Goal: Transaction & Acquisition: Purchase product/service

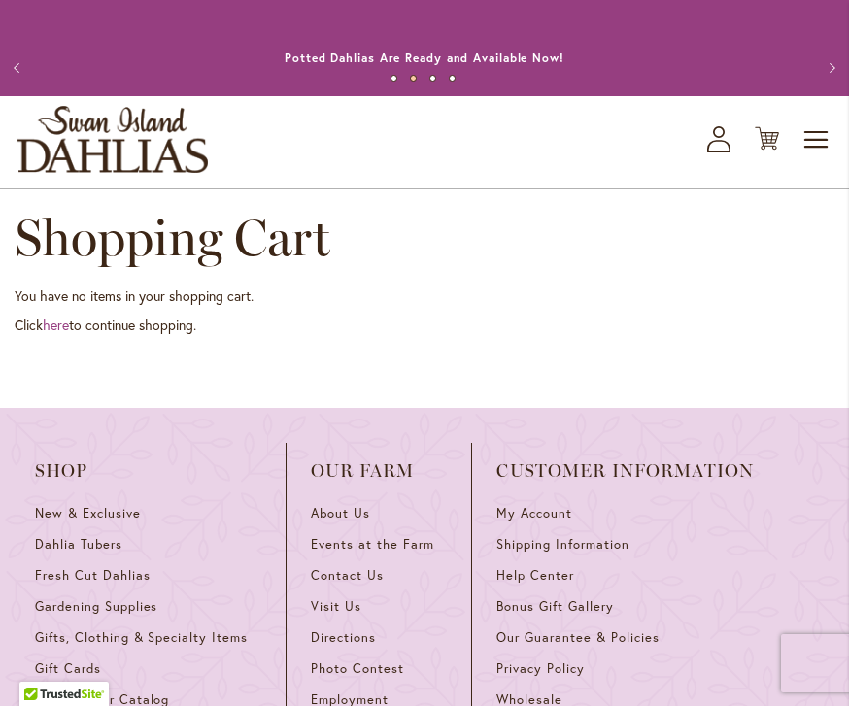
click at [69, 524] on link "New & Exclusive" at bounding box center [148, 520] width 226 height 31
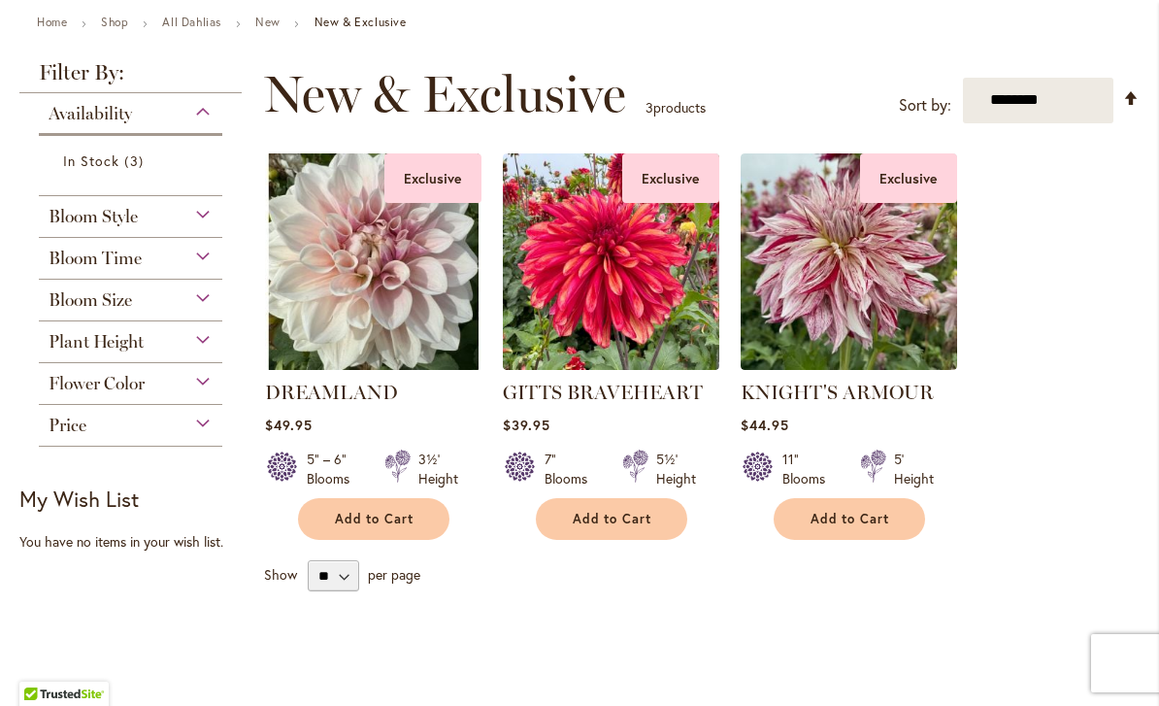
scroll to position [226, 0]
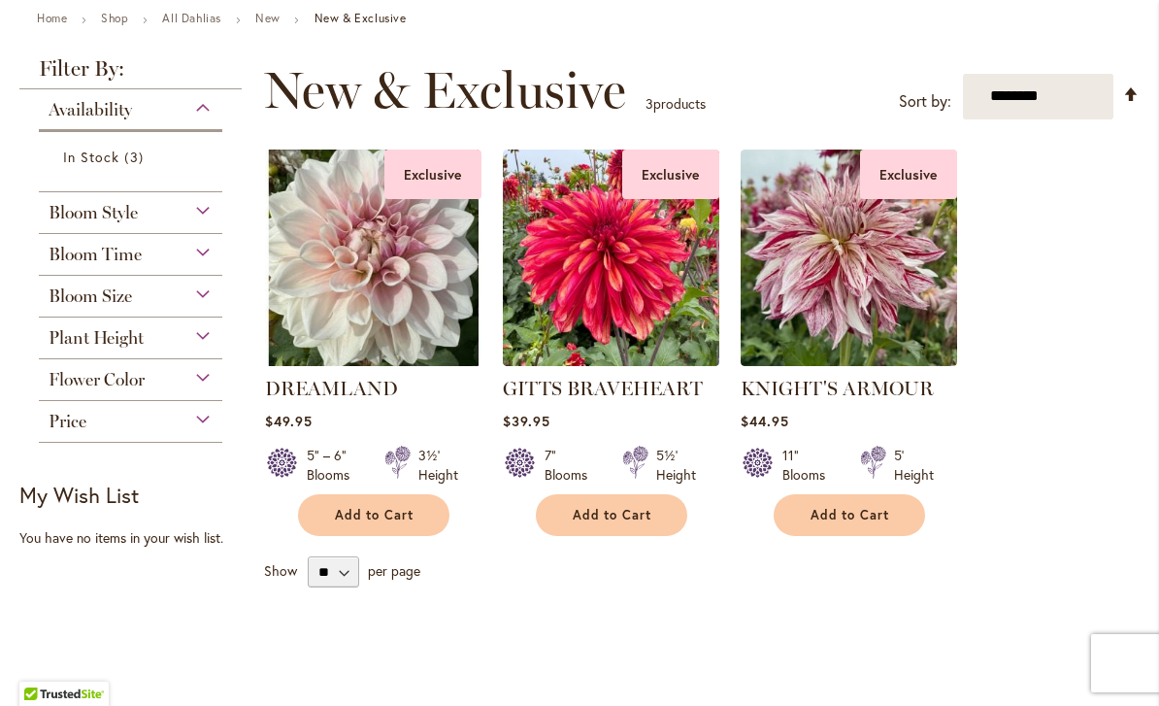
click at [834, 518] on span "Add to Cart" at bounding box center [851, 515] width 80 height 17
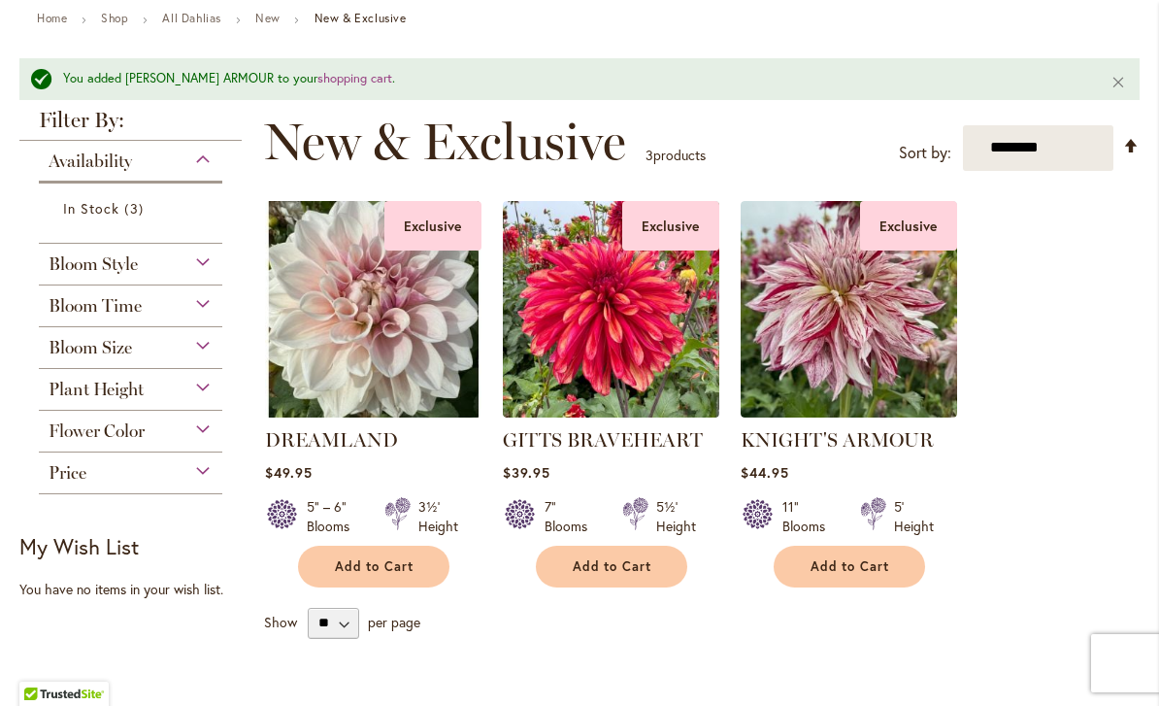
click at [369, 564] on span "Add to Cart" at bounding box center [375, 566] width 80 height 17
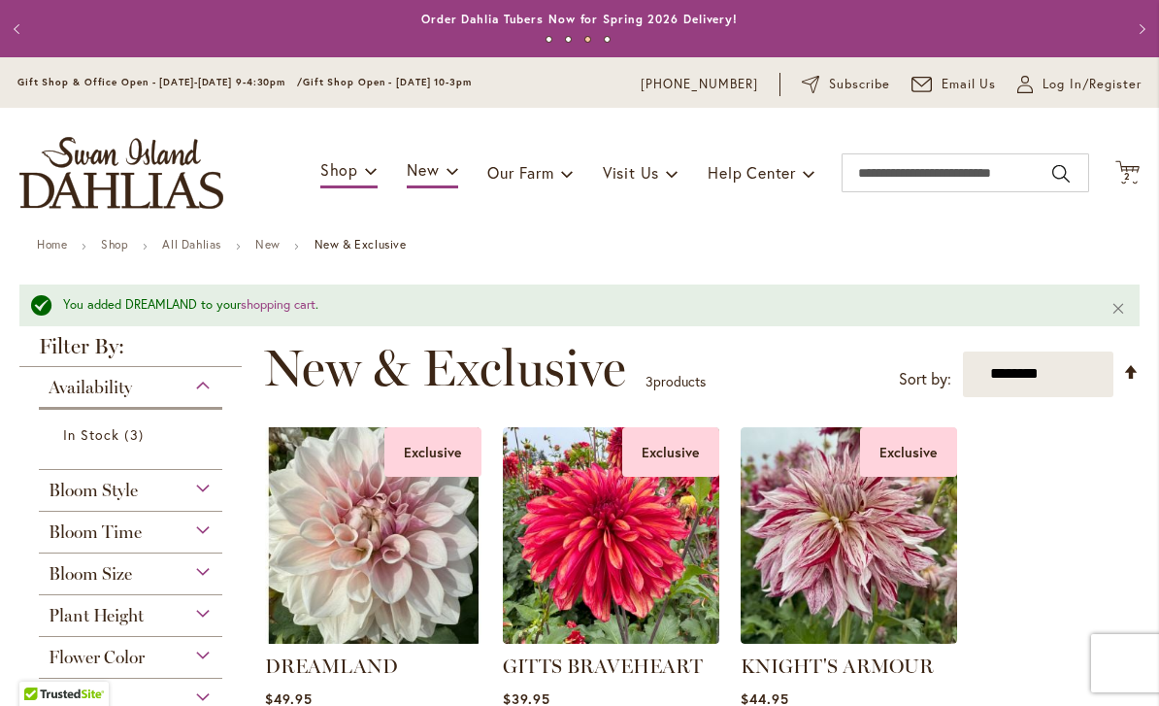
scroll to position [0, 0]
click at [848, 91] on span "Log In/Register" at bounding box center [1092, 84] width 99 height 19
click at [848, 86] on span "Log In/Register" at bounding box center [1092, 84] width 99 height 19
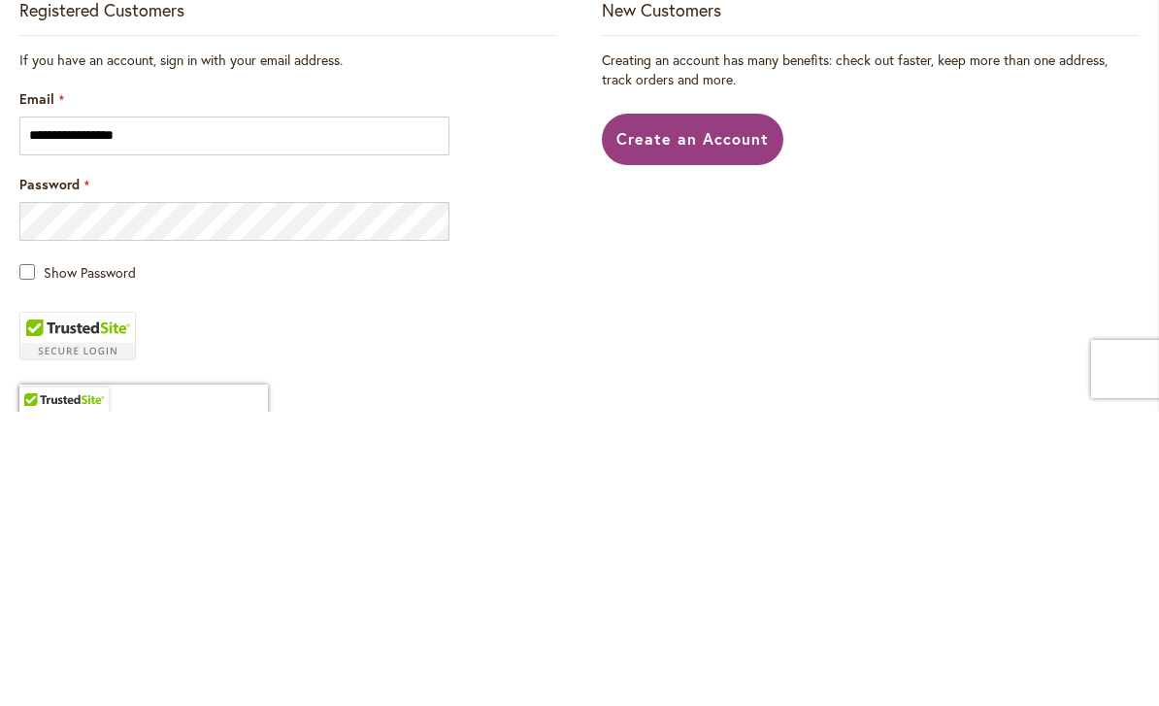
scroll to position [147, 0]
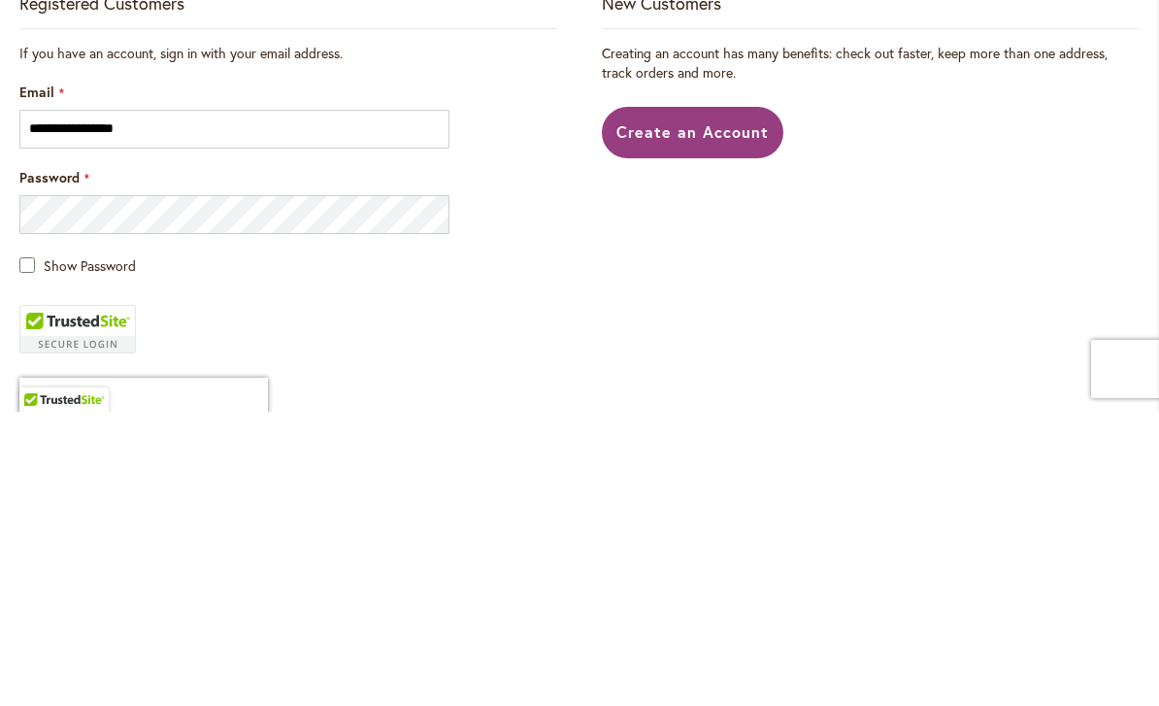
type input "**********"
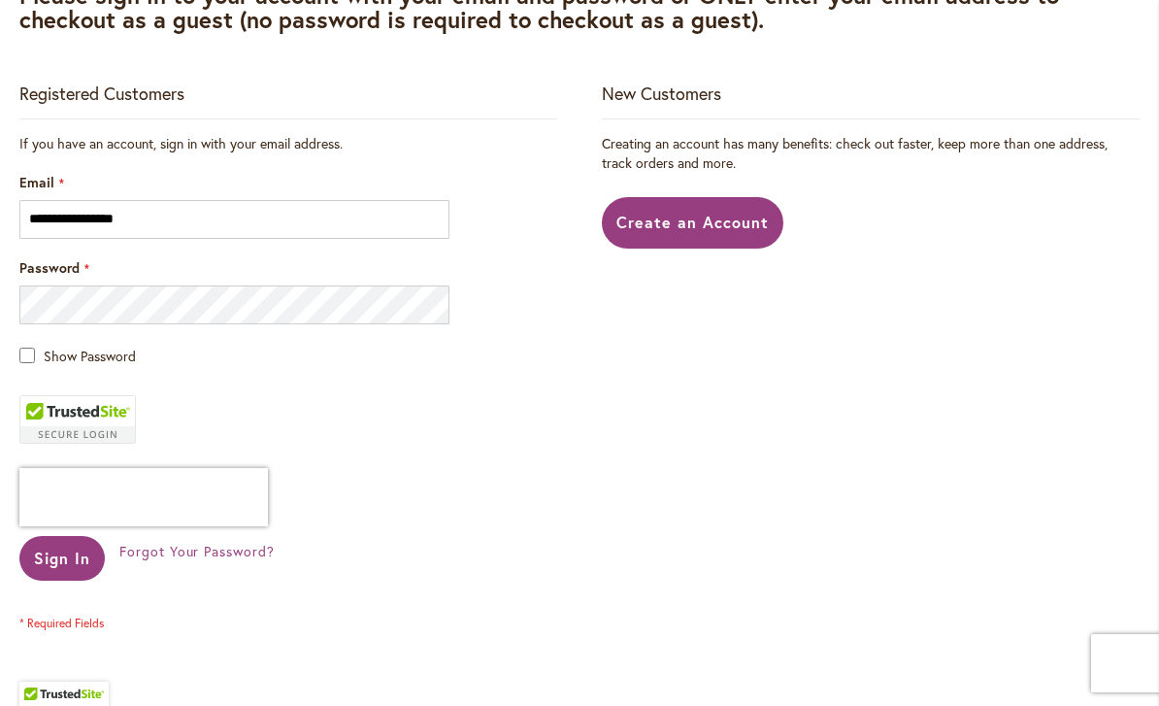
scroll to position [352, 0]
click at [519, 389] on fieldset "**********" at bounding box center [288, 381] width 538 height 497
click at [60, 557] on span "Sign In" at bounding box center [62, 557] width 56 height 20
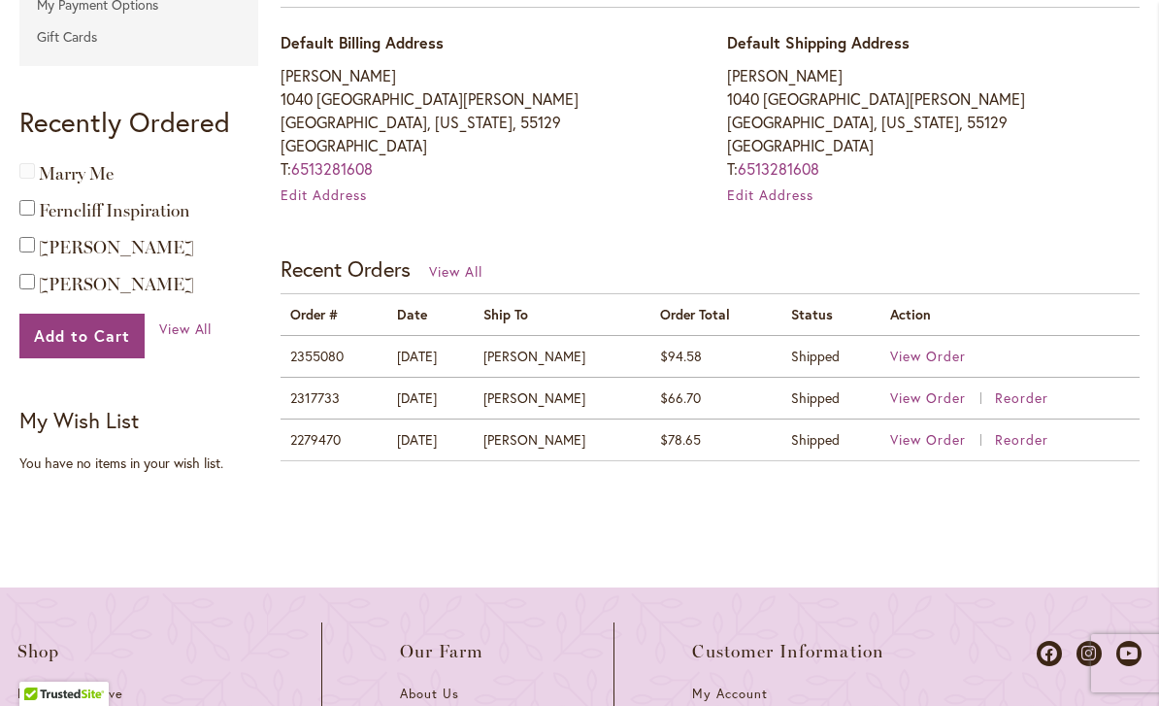
scroll to position [610, 0]
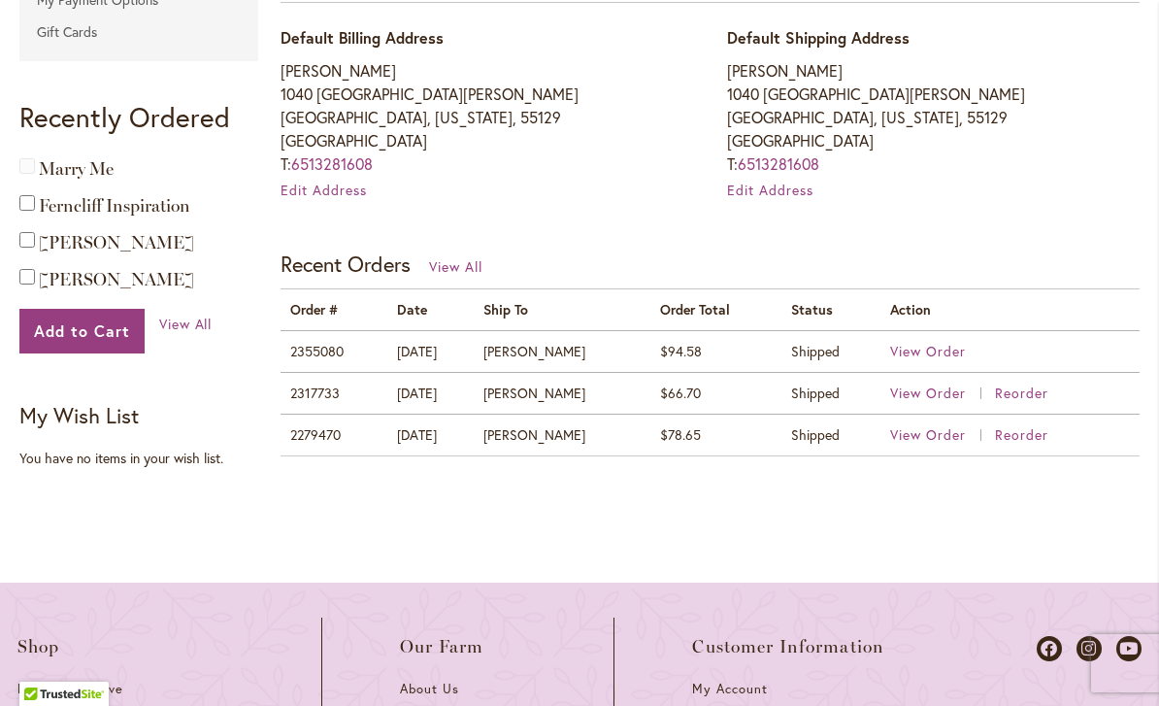
click at [596, 504] on div "My Account Account Information Contact Information JOEL BOCHE jtboche@gmail.com…" at bounding box center [579, 86] width 1121 height 877
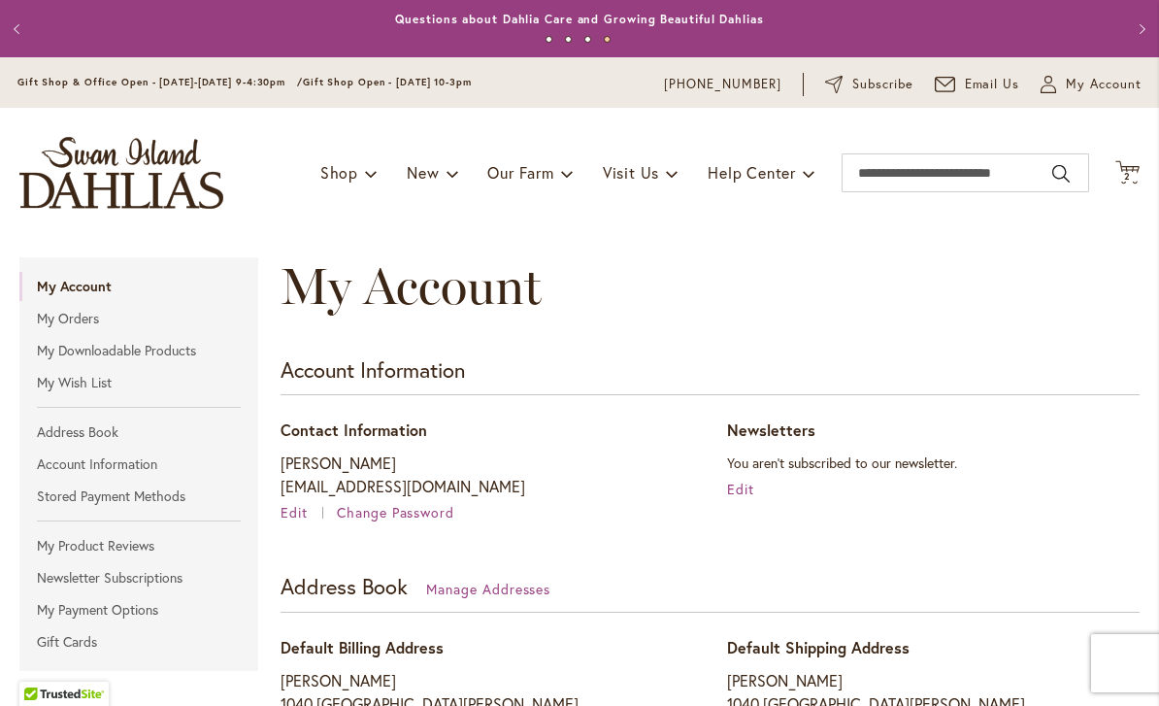
scroll to position [0, 0]
click at [62, 321] on link "My Orders" at bounding box center [138, 318] width 239 height 29
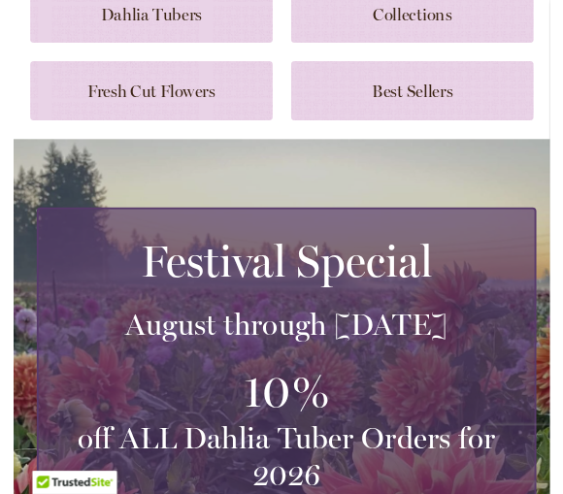
scroll to position [245, 0]
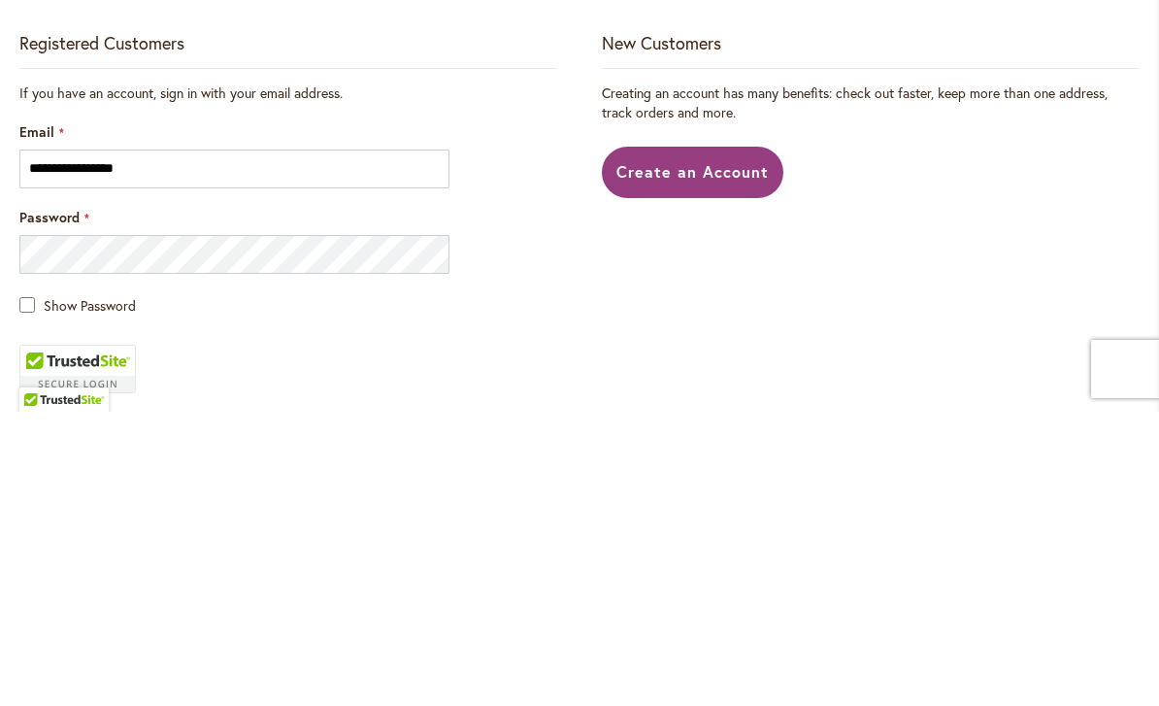
scroll to position [122, 0]
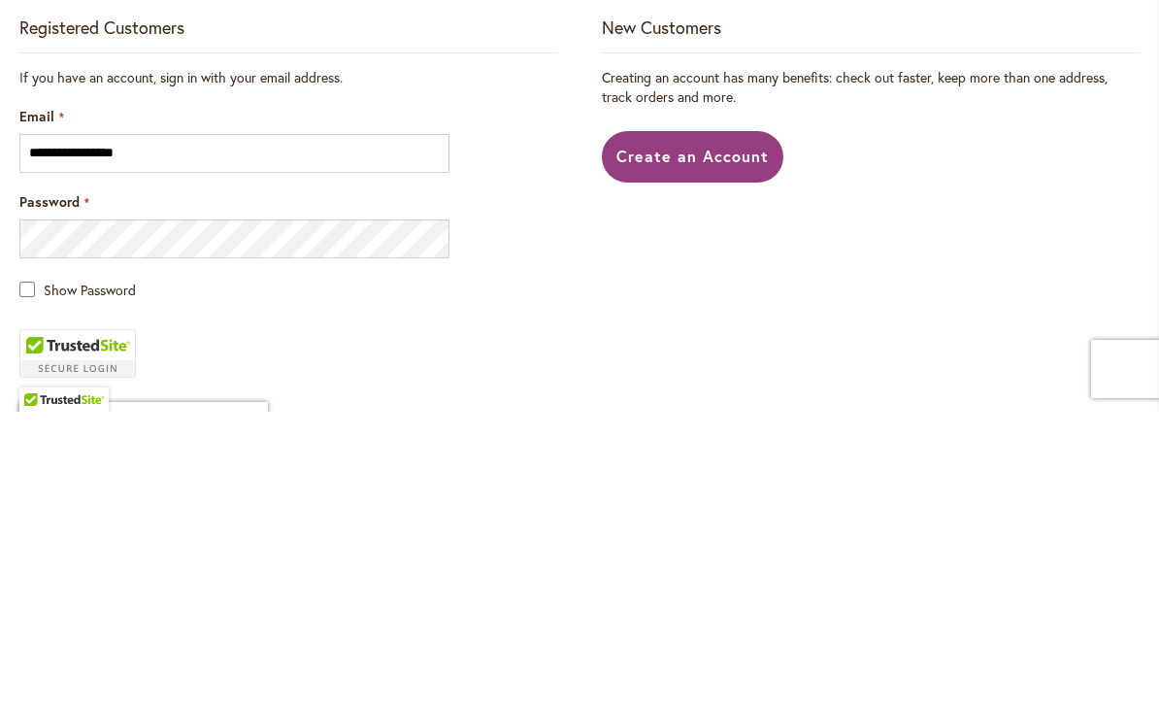
type input "**********"
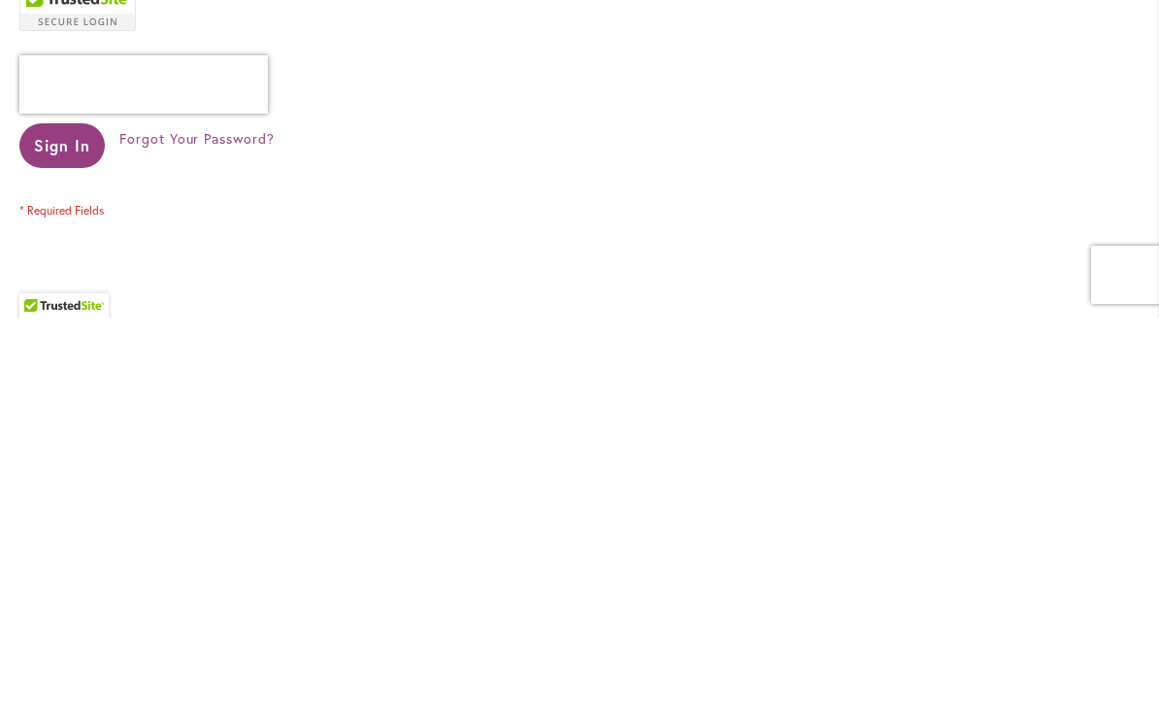
scroll to position [354, 0]
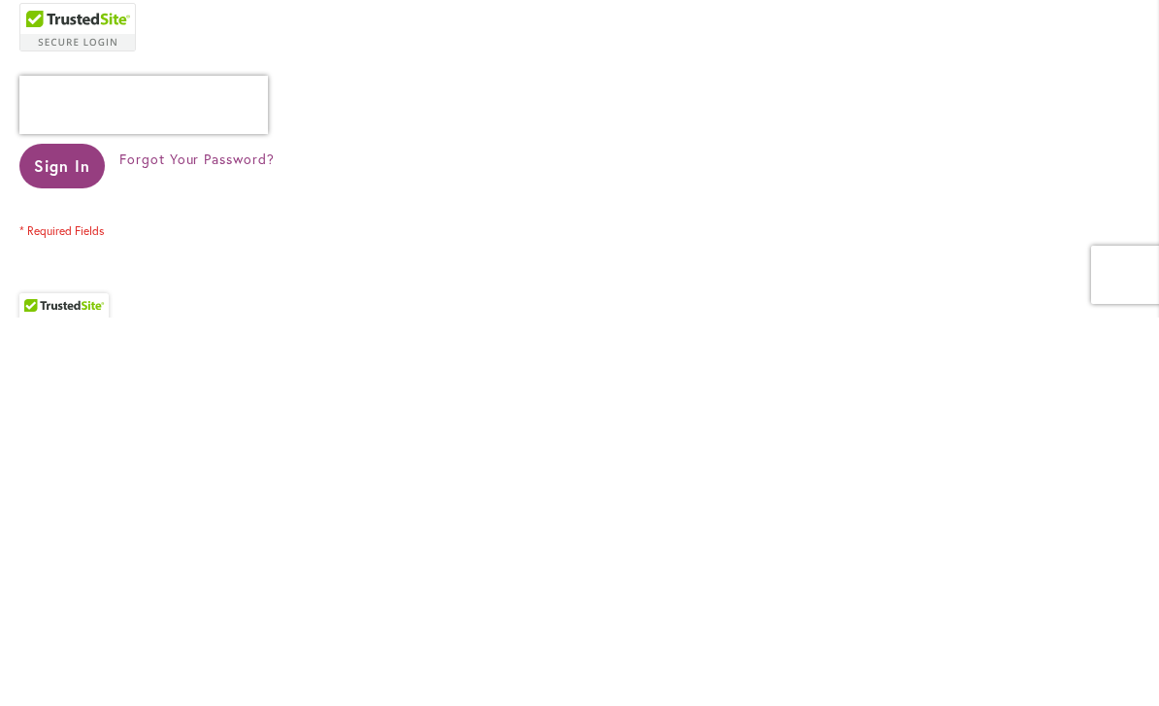
click at [52, 544] on span "Sign In" at bounding box center [62, 554] width 56 height 20
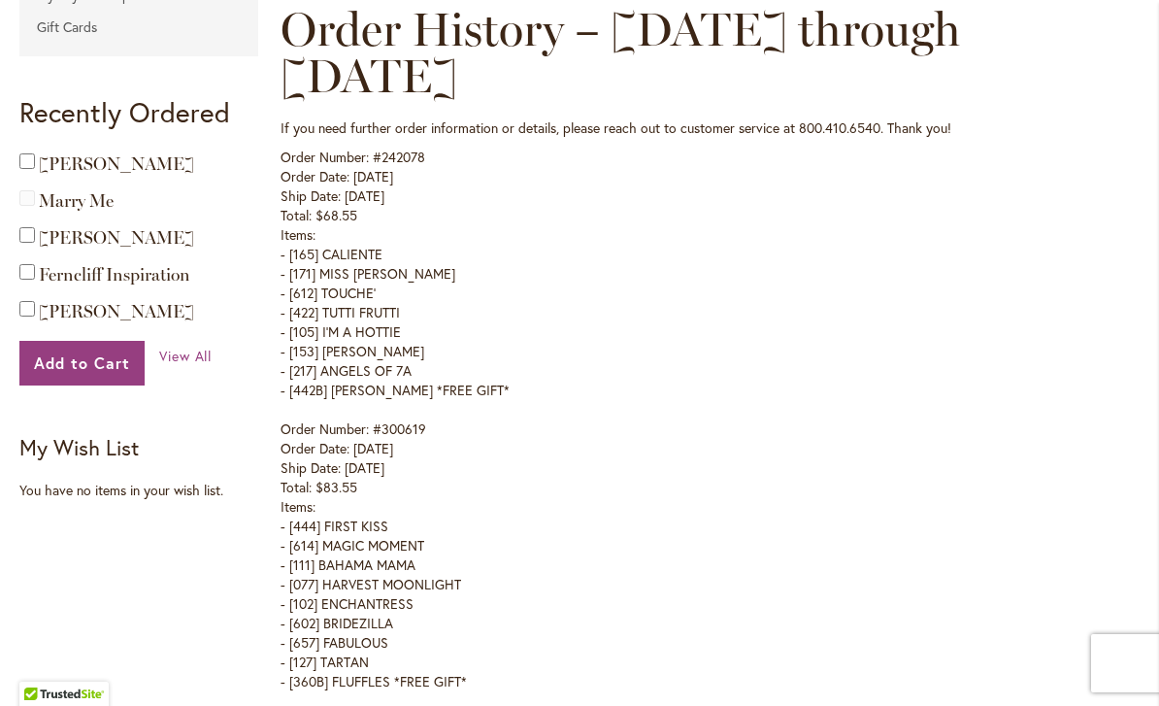
scroll to position [617, 0]
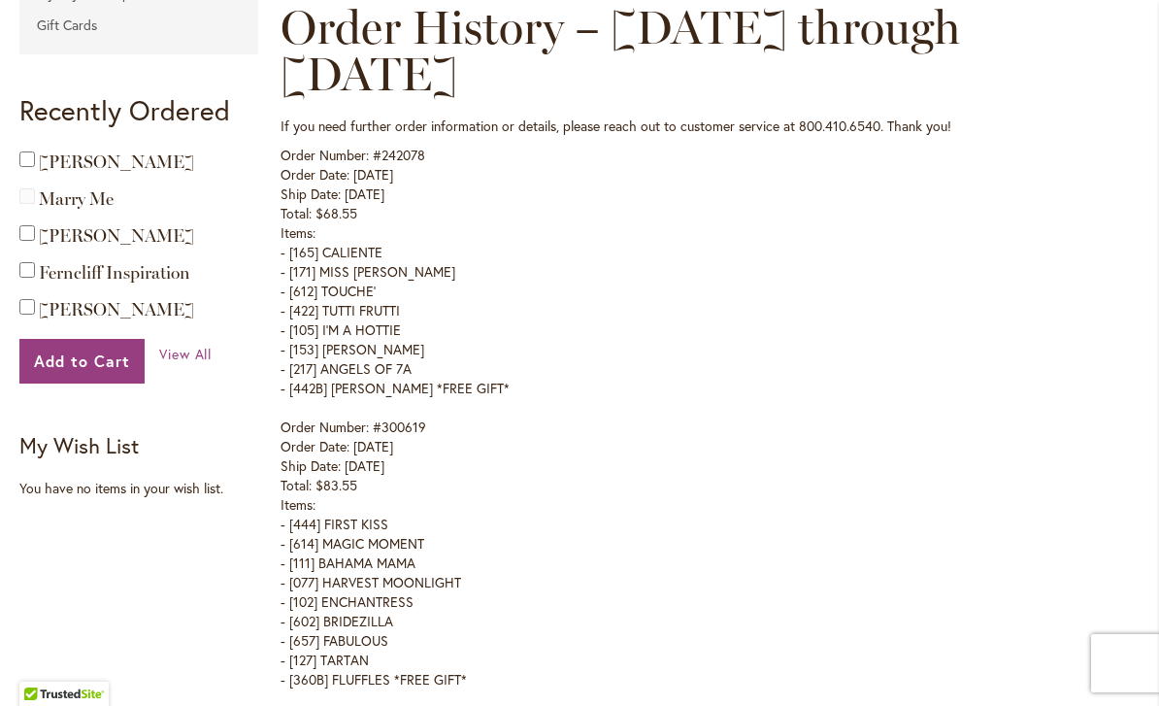
click at [66, 453] on strong "My Wish List" at bounding box center [78, 445] width 119 height 28
click at [83, 452] on strong "My Wish List" at bounding box center [78, 445] width 119 height 28
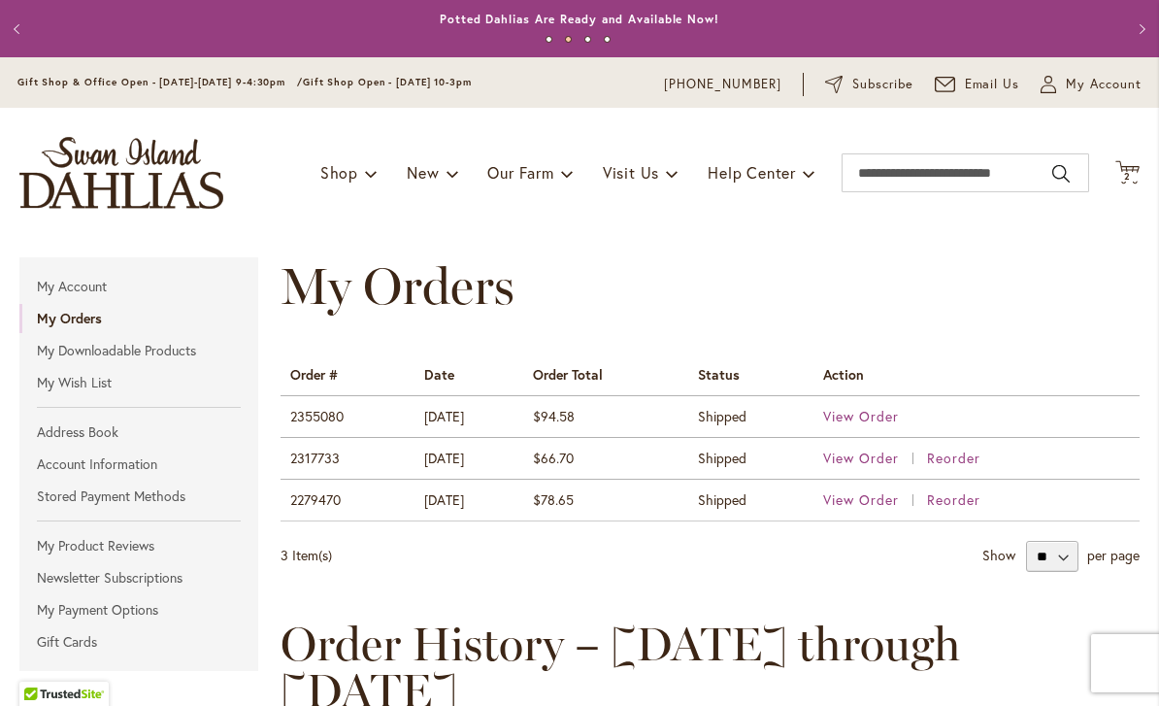
scroll to position [0, 0]
click at [475, 227] on span "New & Exclusive" at bounding box center [497, 223] width 117 height 19
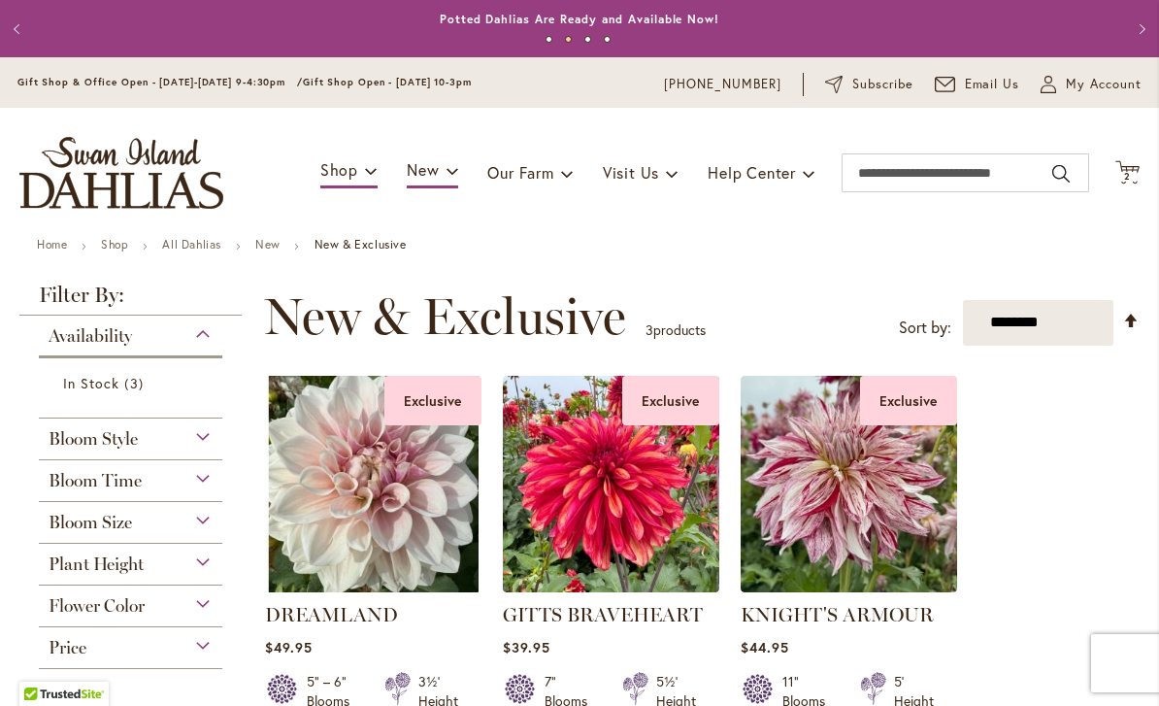
click at [1101, 182] on div "Toggle Nav Shop Dahlia Tubers Collections Fresh Cut Dahlias Gardening Supplies …" at bounding box center [579, 173] width 1159 height 130
click at [1117, 184] on icon "Cart .cls-1 { fill: #231f20; }" at bounding box center [1128, 172] width 24 height 24
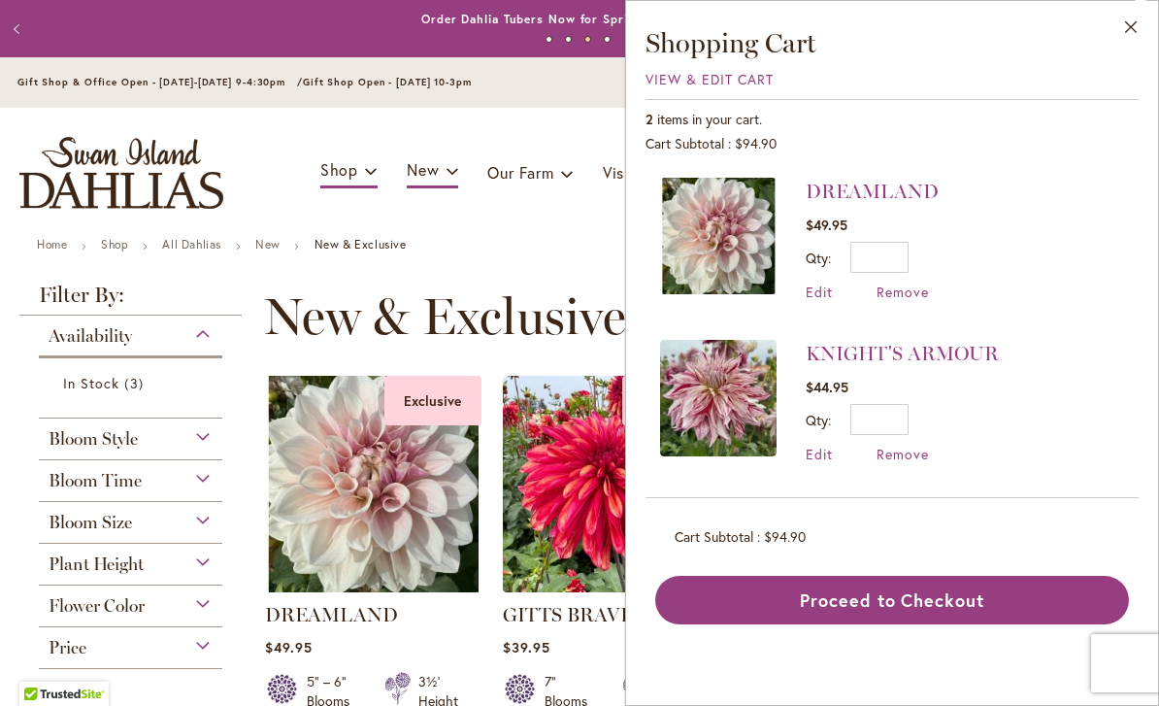
click at [826, 606] on button "Proceed to Checkout" at bounding box center [892, 600] width 474 height 49
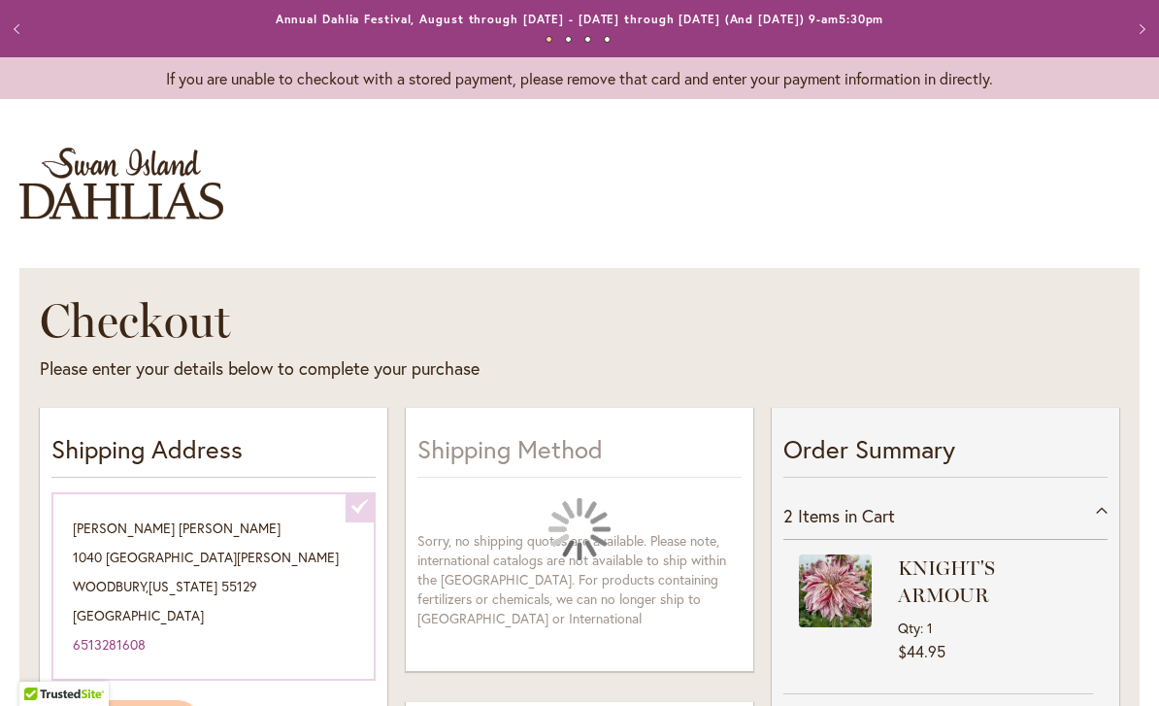
select select "**********"
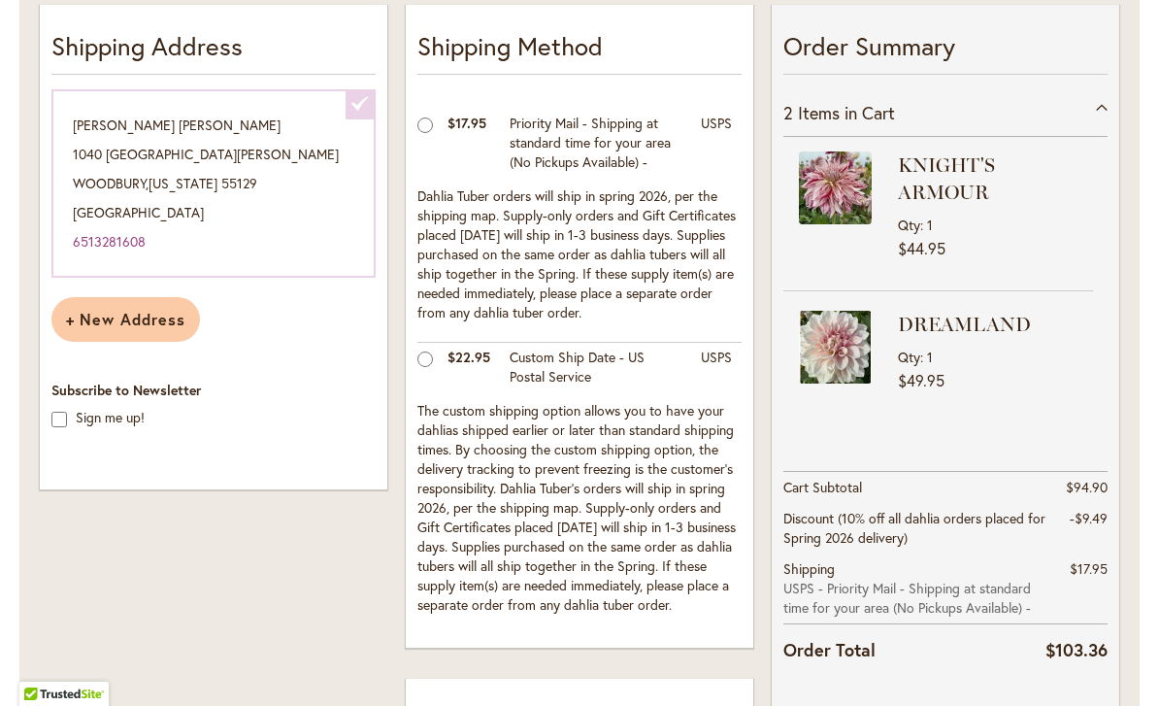
scroll to position [405, 0]
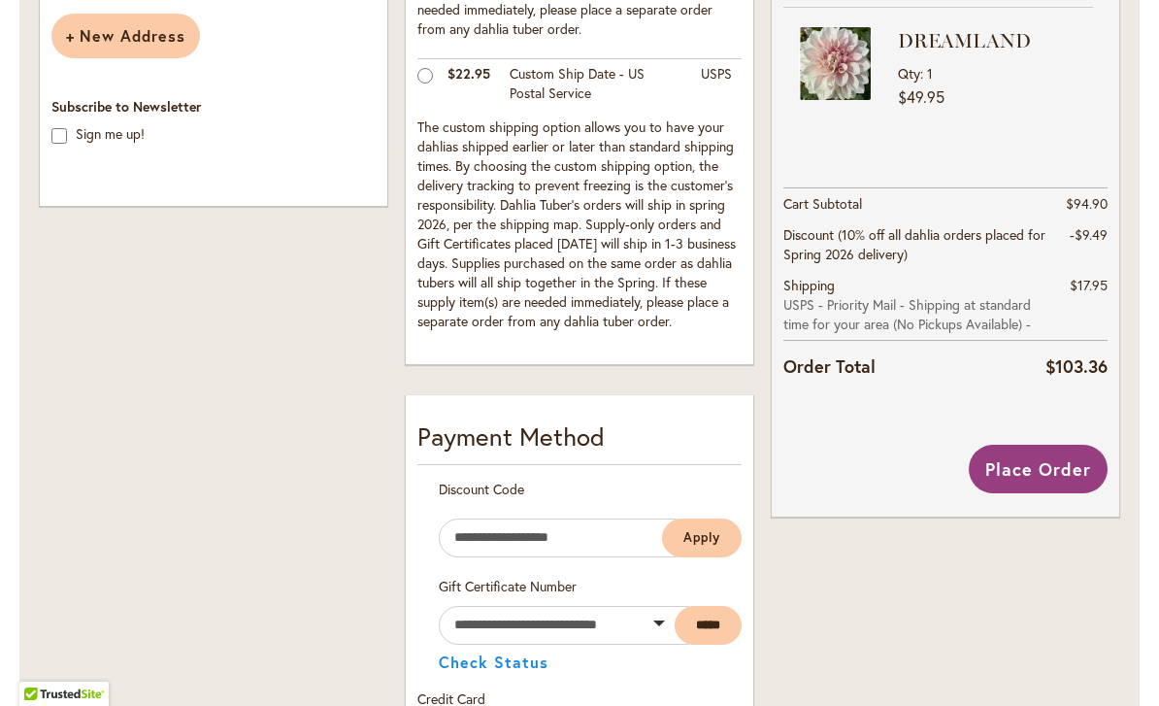
click at [1021, 463] on span "Place Order" at bounding box center [1039, 468] width 106 height 23
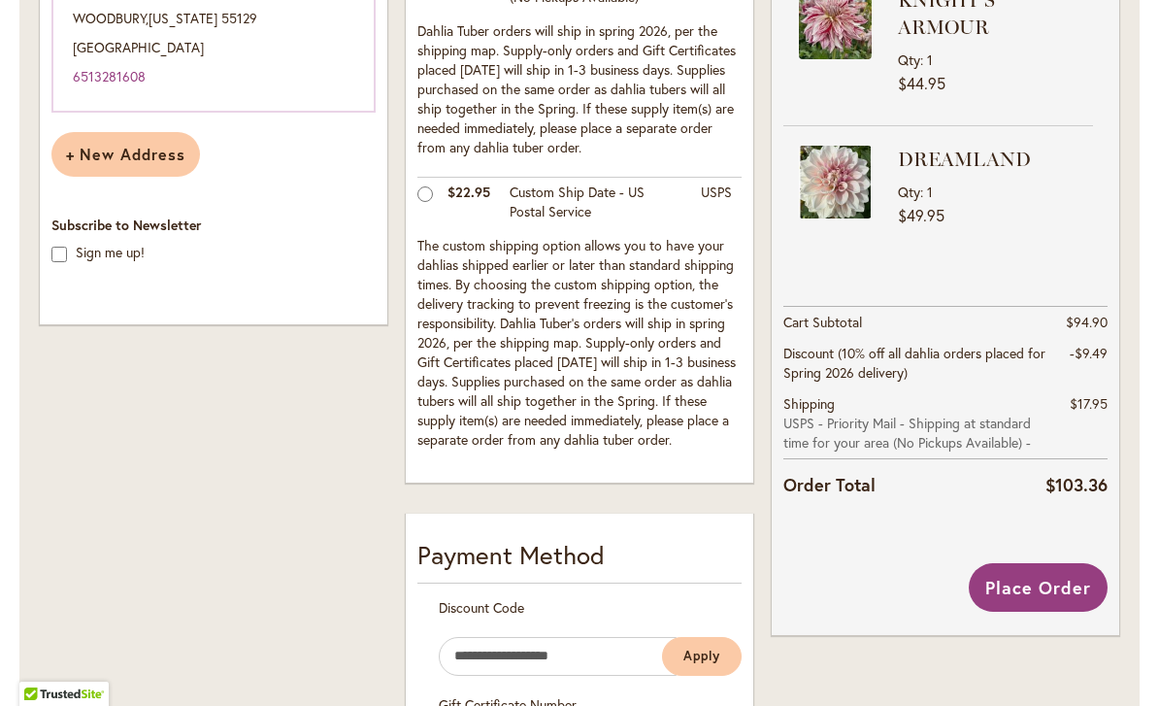
scroll to position [567, 0]
click at [851, 609] on div "Place Order" at bounding box center [946, 588] width 324 height 49
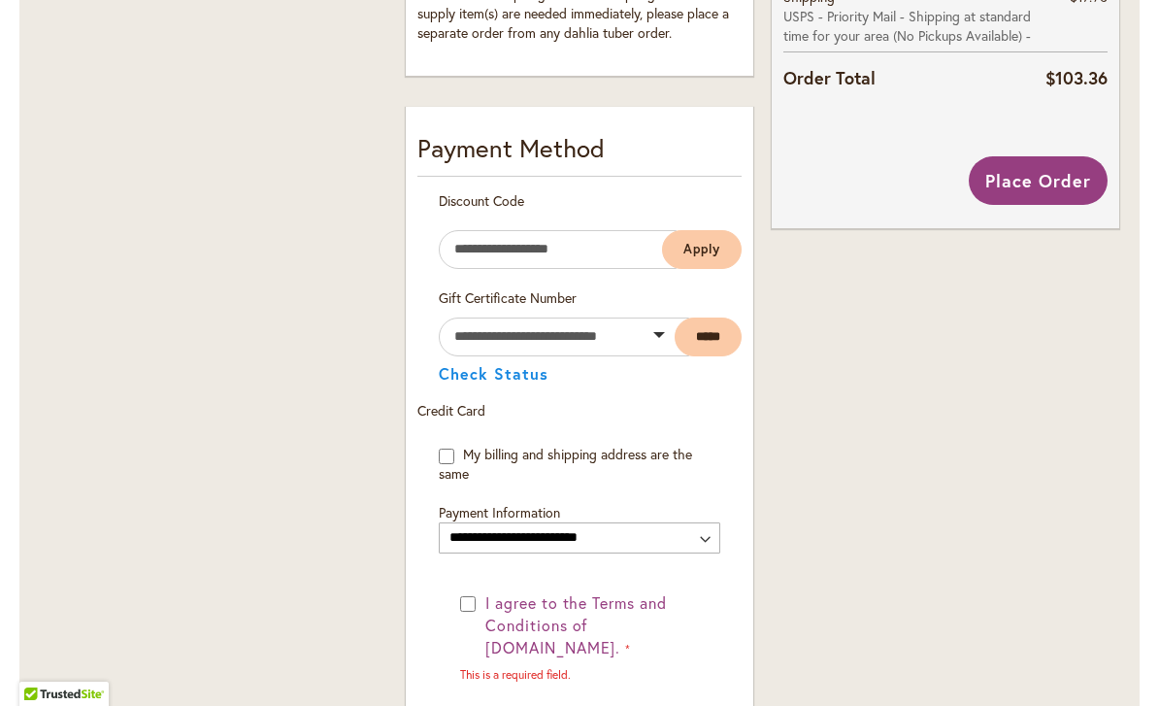
scroll to position [977, 0]
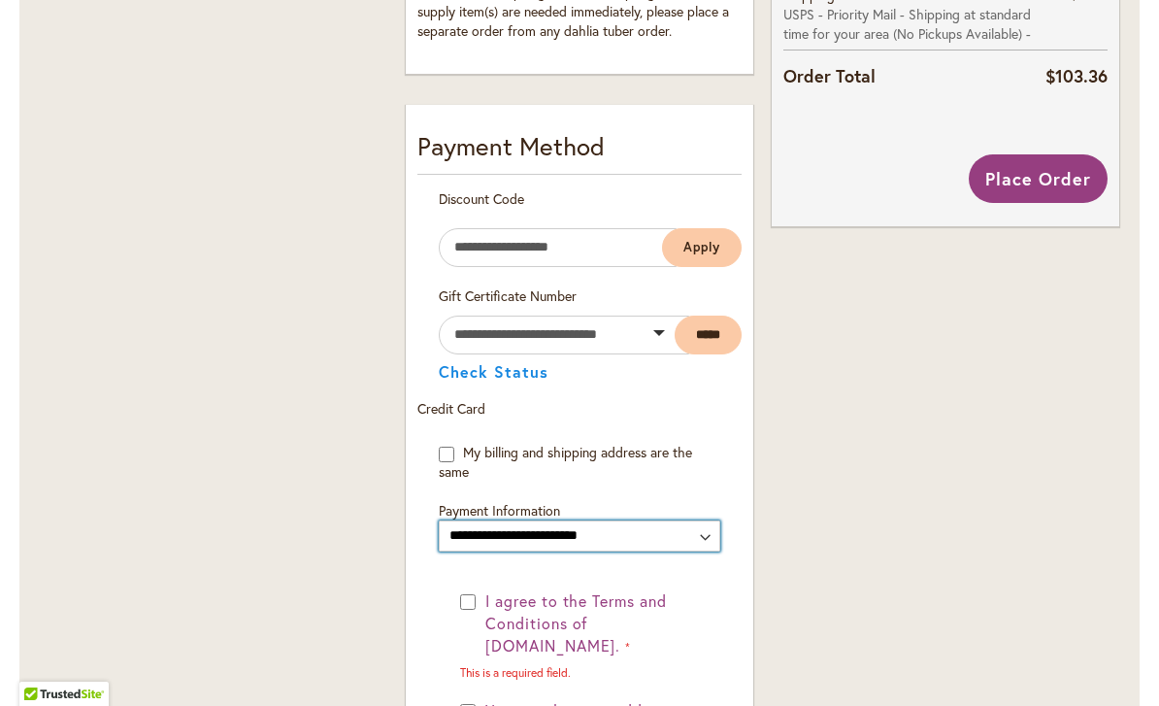
click at [701, 542] on select "**********" at bounding box center [580, 535] width 282 height 31
click at [644, 544] on select "**********" at bounding box center [580, 535] width 282 height 31
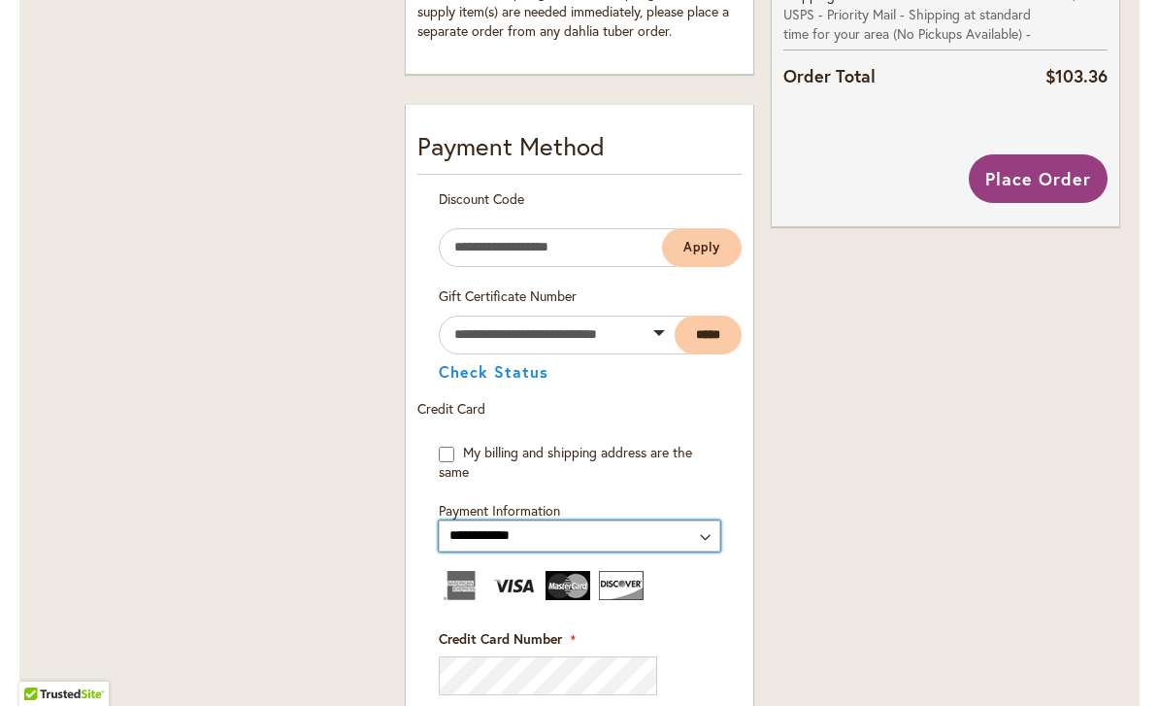
click at [550, 537] on select "**********" at bounding box center [580, 535] width 282 height 31
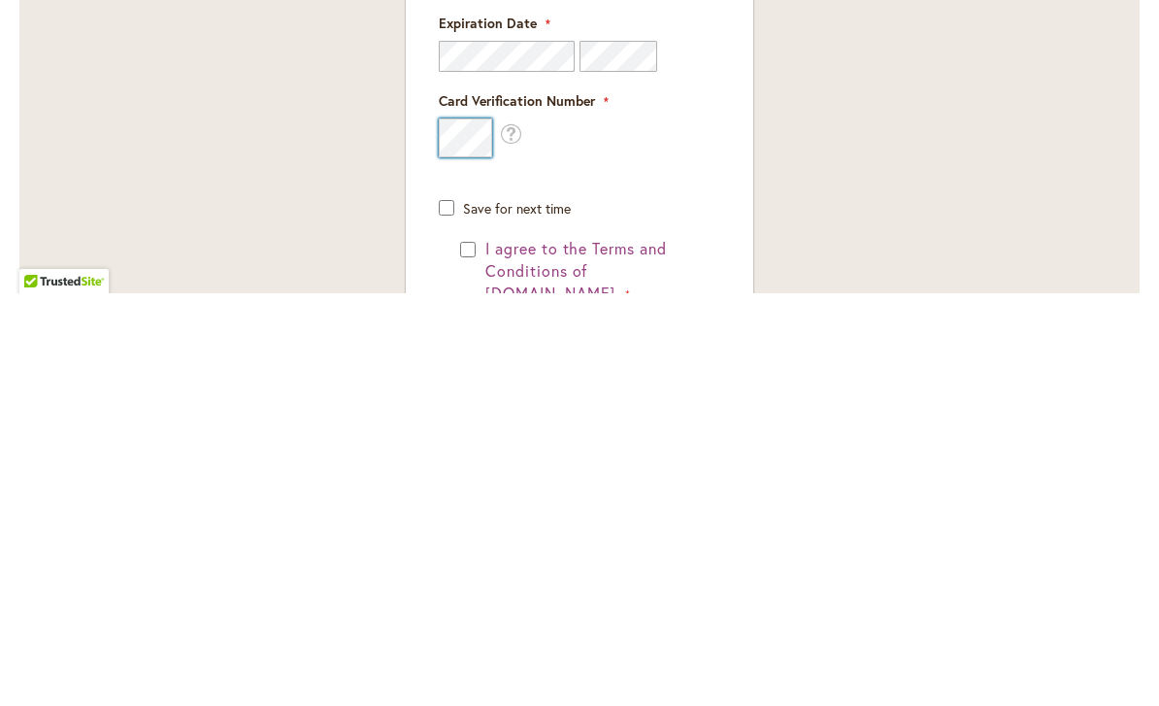
scroll to position [1277, 0]
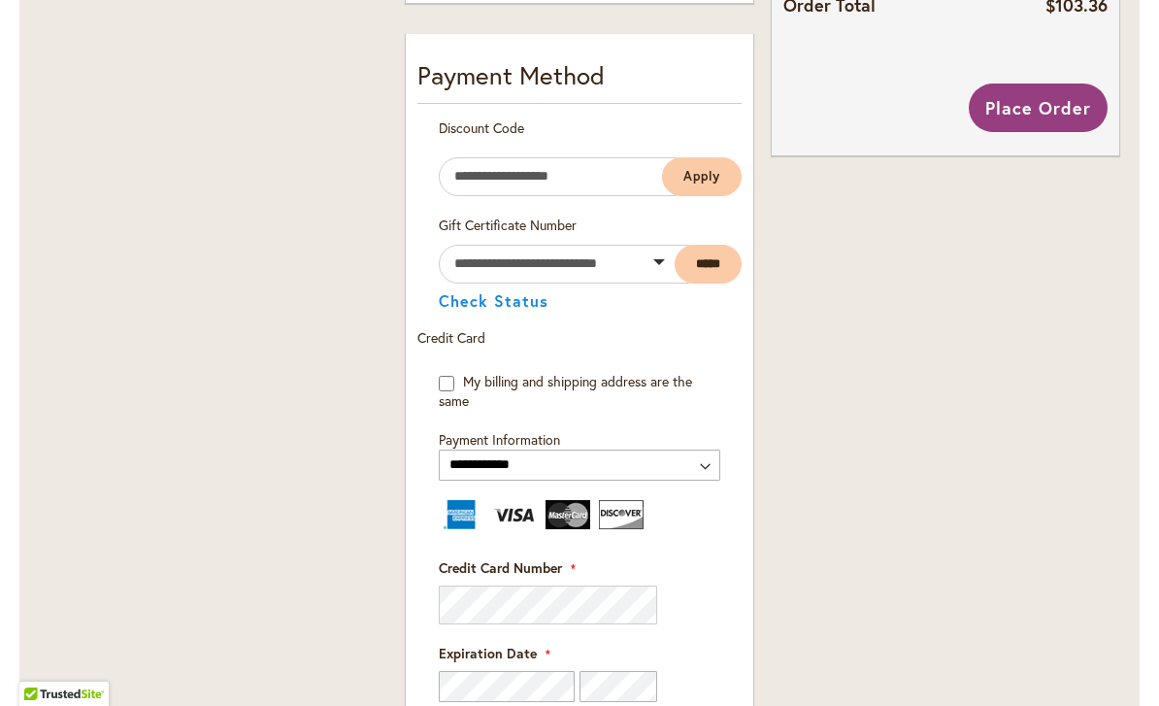
scroll to position [1046, 0]
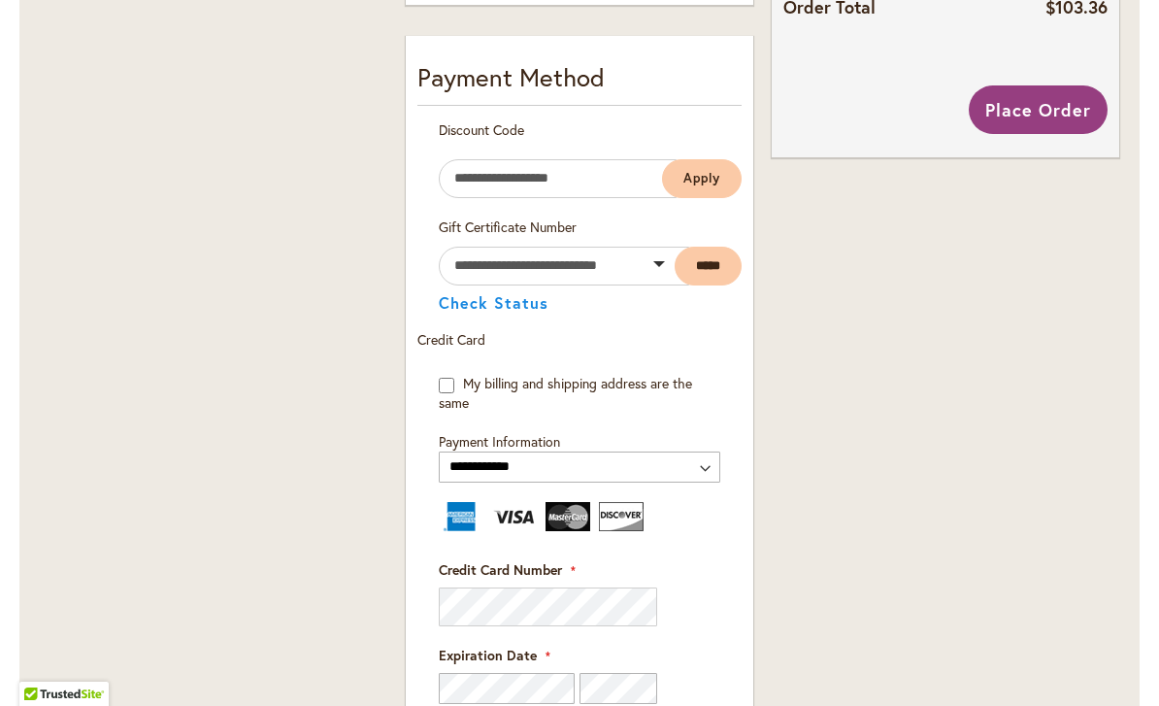
click at [461, 525] on img at bounding box center [461, 516] width 45 height 29
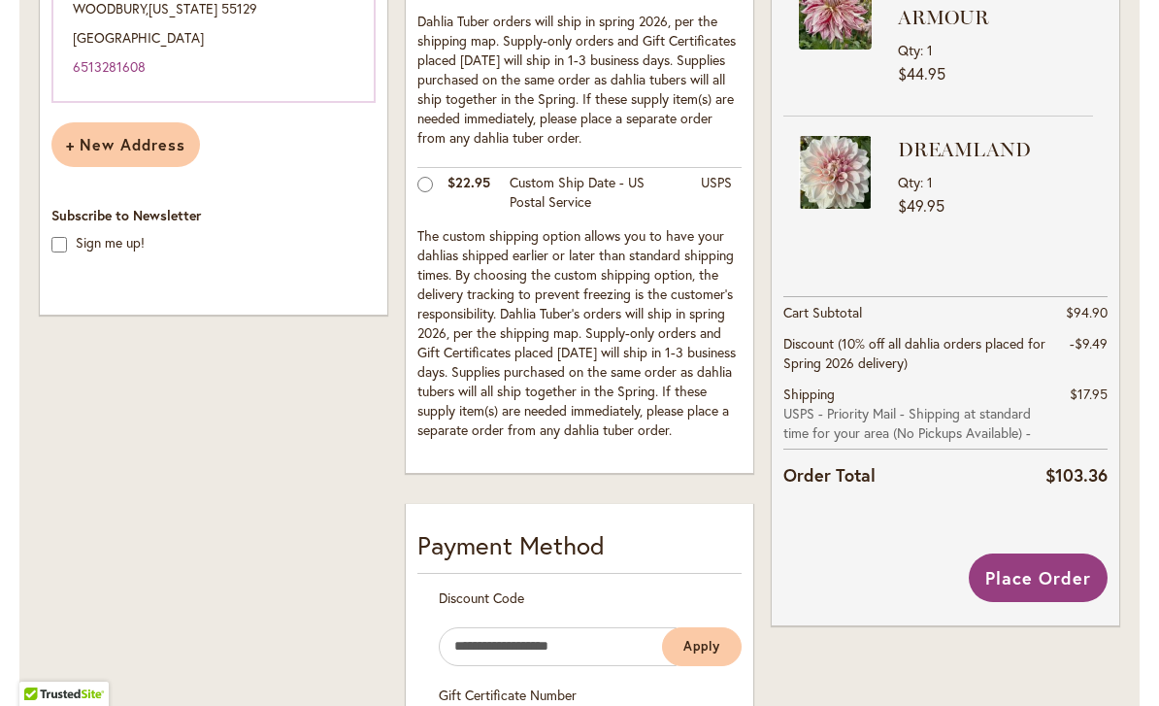
scroll to position [579, 0]
click at [1022, 578] on span "Place Order" at bounding box center [1039, 576] width 106 height 23
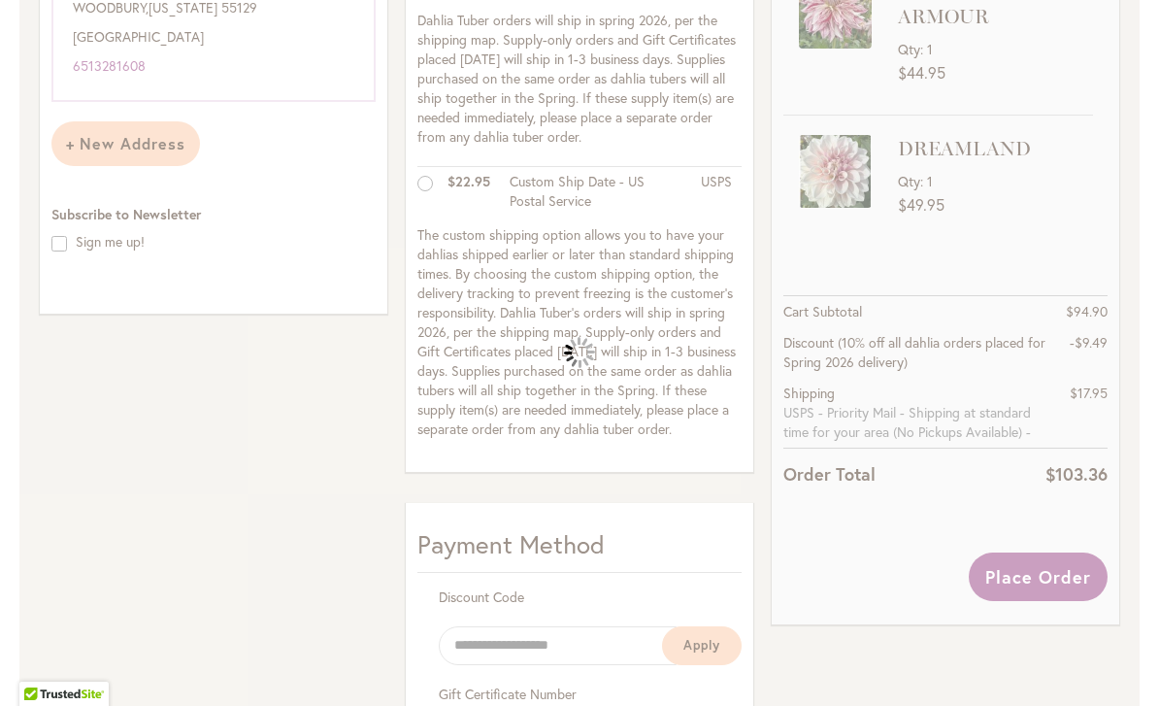
select select
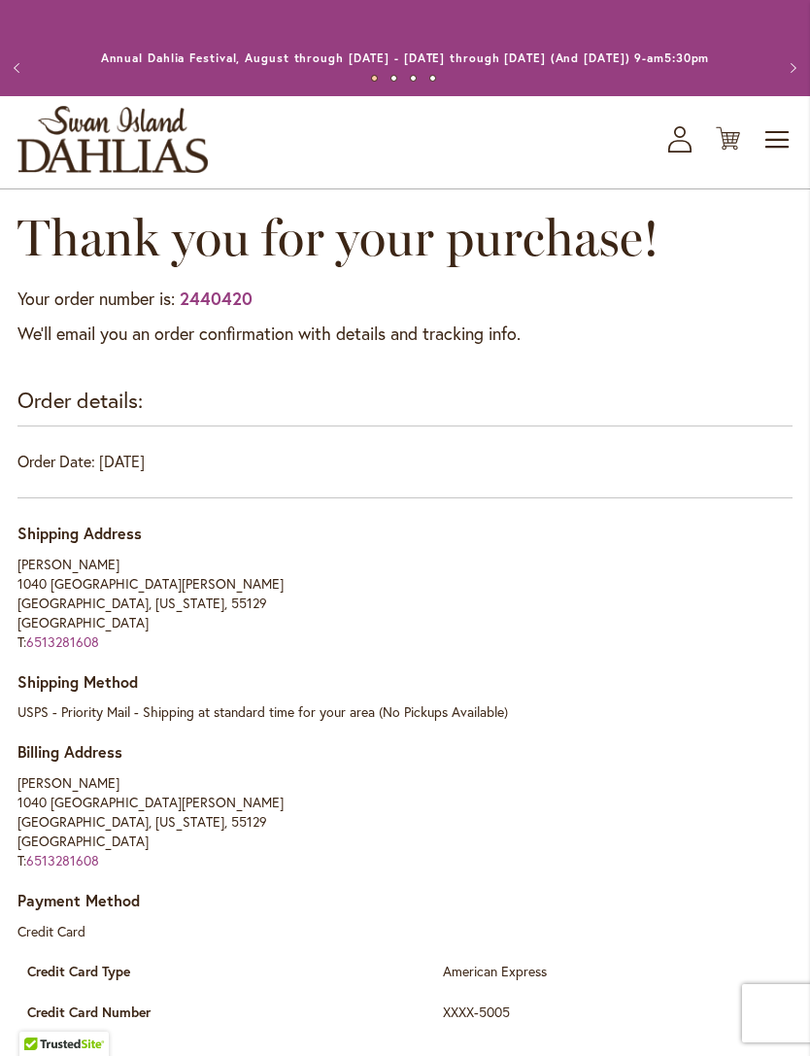
scroll to position [204, 0]
click at [807, 320] on main "Thank you for your purchase! Print receipt Your order number is: 2440420 We'll …" at bounding box center [405, 1066] width 810 height 1715
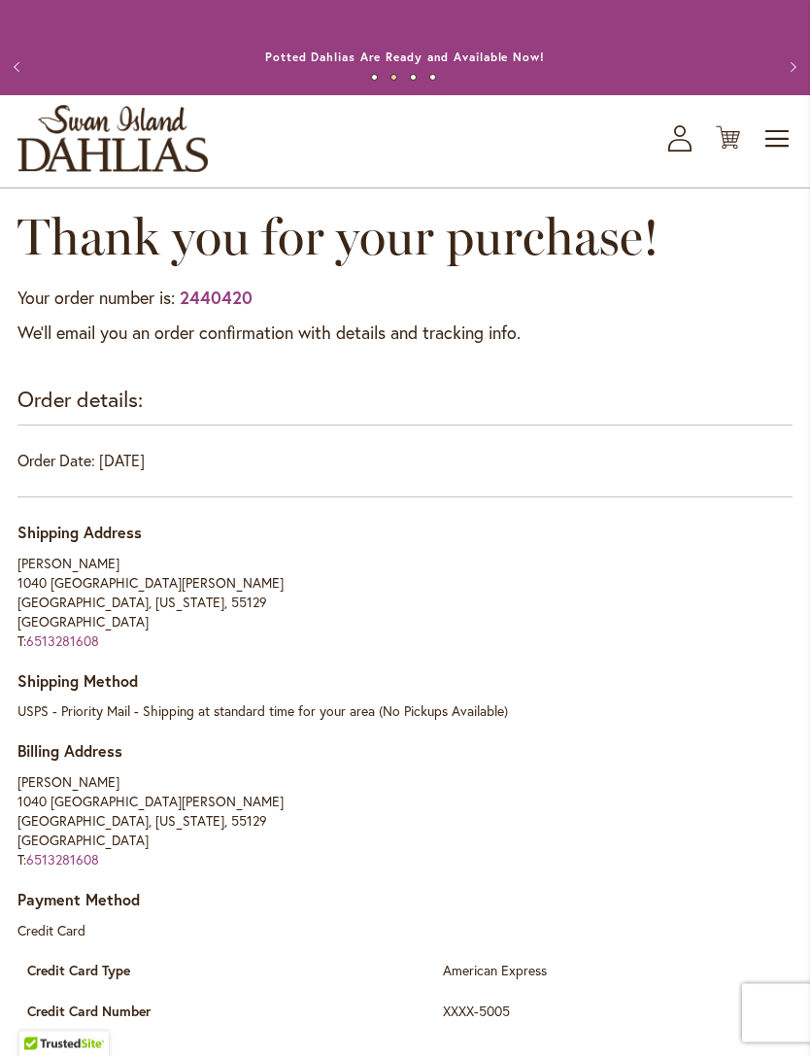
scroll to position [928, 0]
